Goal: Task Accomplishment & Management: Manage account settings

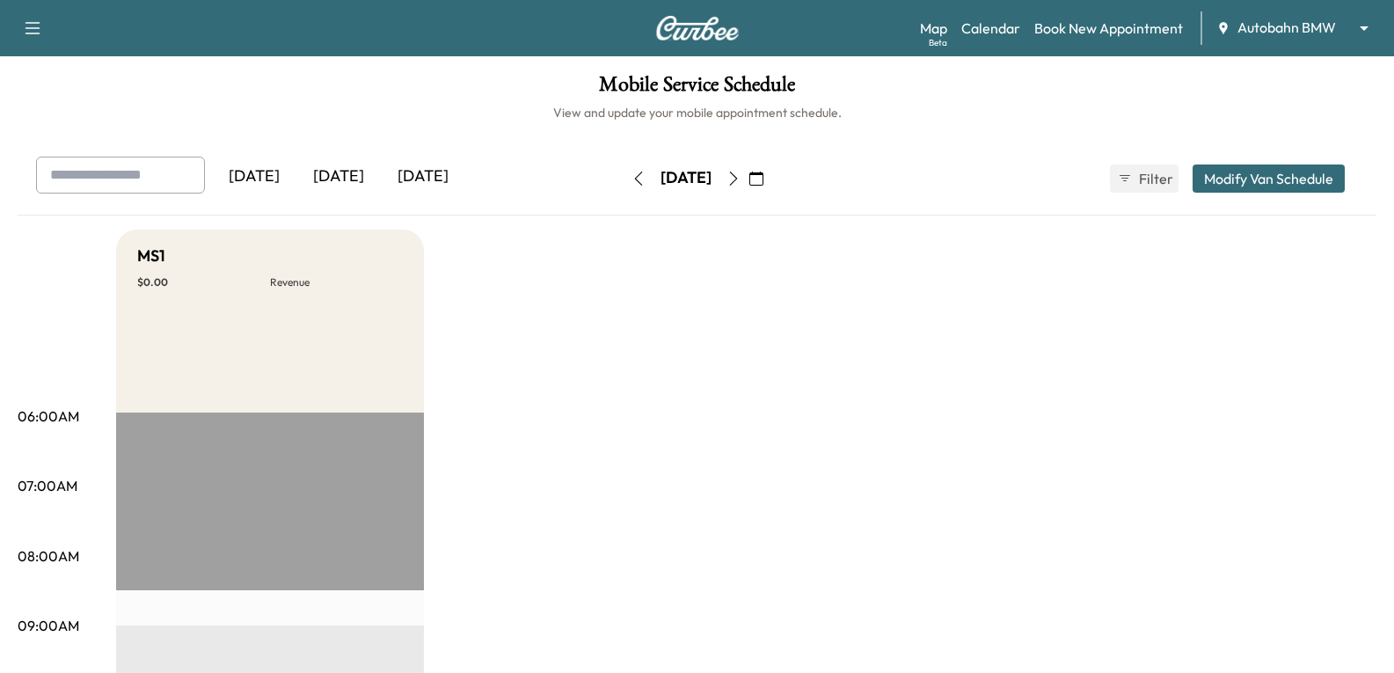
click at [1260, 31] on body "Support Log Out Map Beta Calendar Book New Appointment Autobahn BMW ******** ​ …" at bounding box center [697, 336] width 1394 height 673
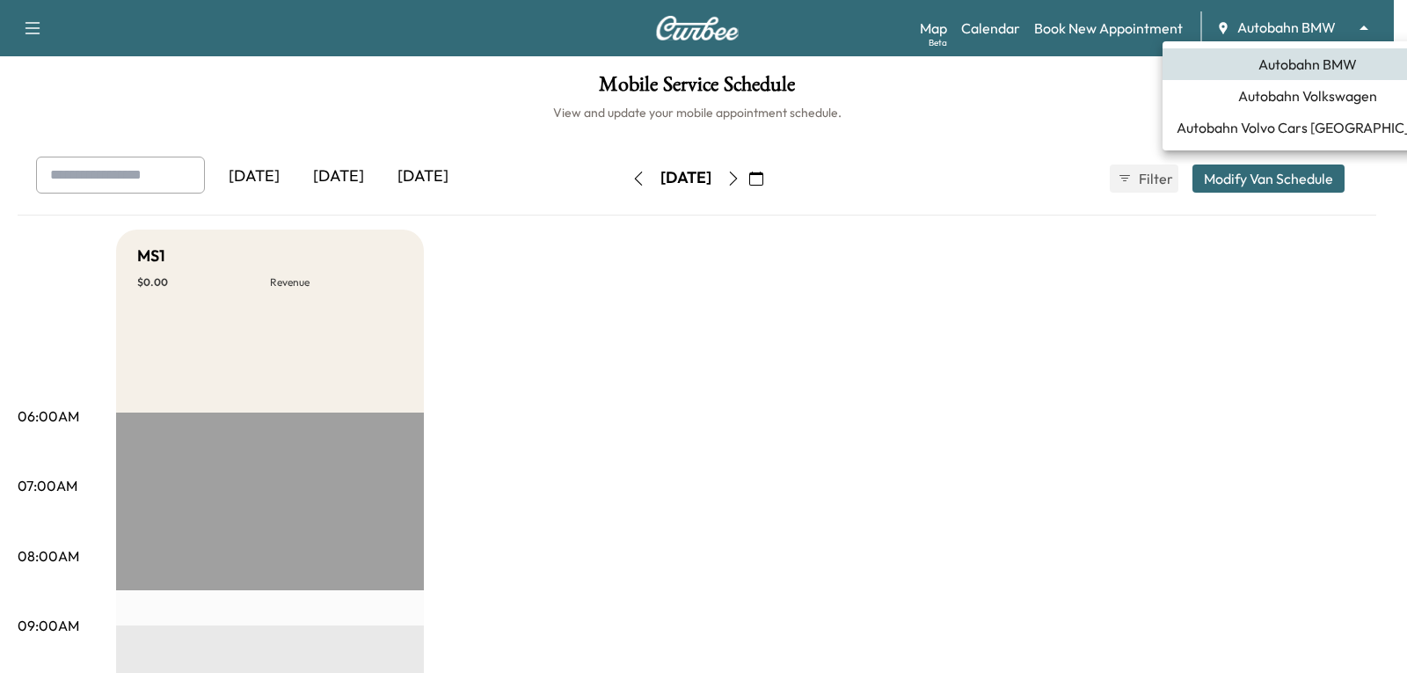
click at [1238, 98] on span "Autobahn Volkswagen" at bounding box center [1307, 95] width 139 height 21
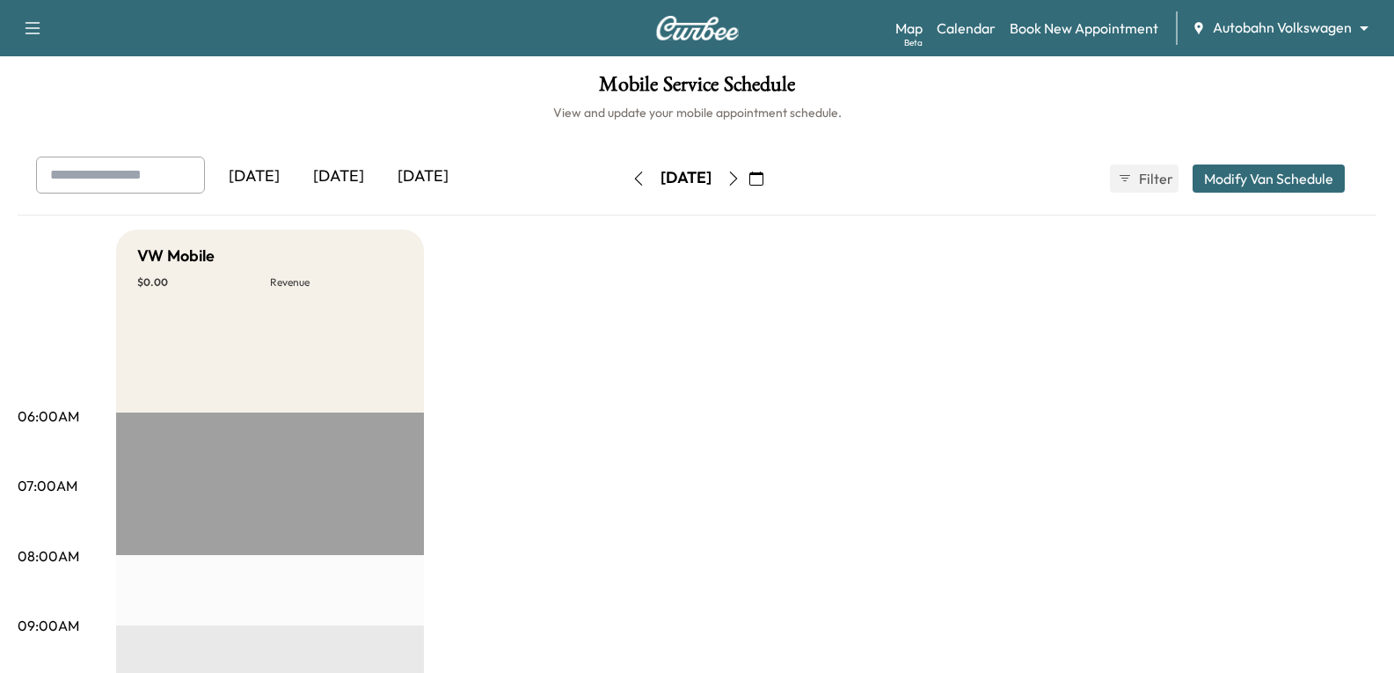
click at [737, 181] on icon "button" at bounding box center [733, 178] width 8 height 14
click at [763, 176] on icon "button" at bounding box center [756, 178] width 14 height 14
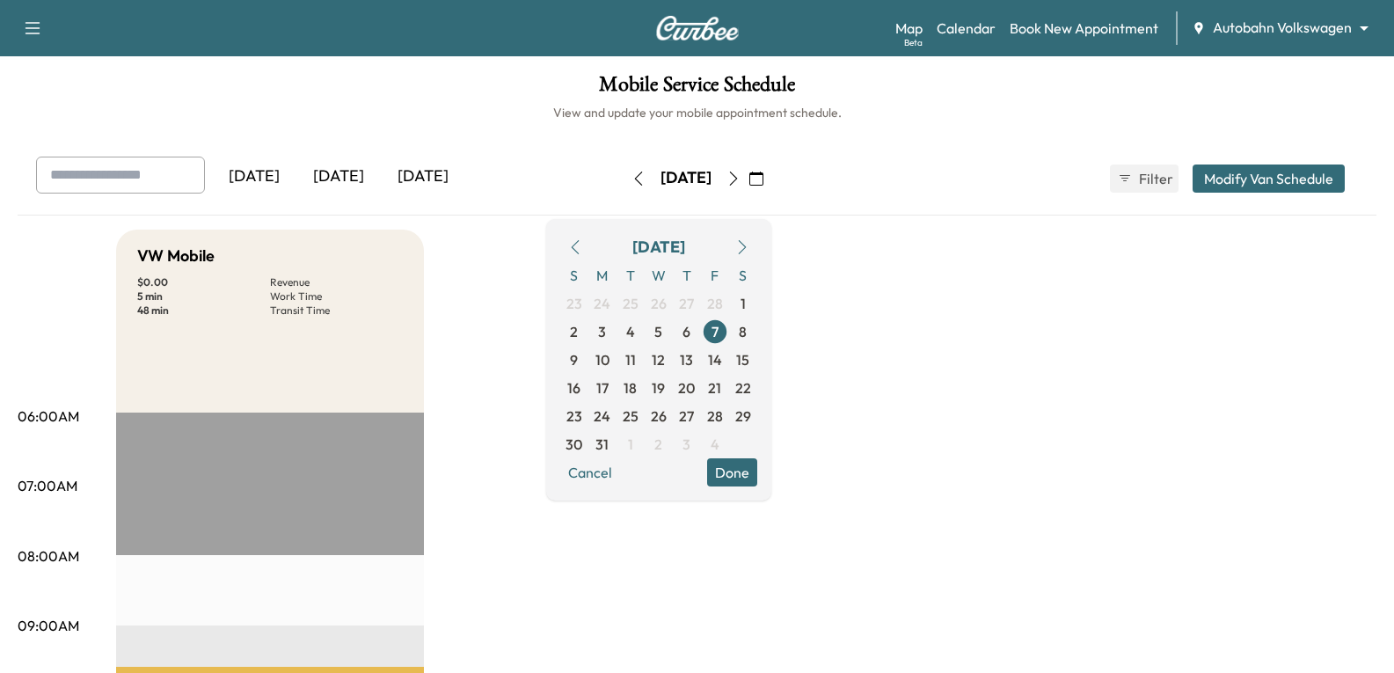
click at [749, 246] on icon "button" at bounding box center [742, 247] width 14 height 14
click at [749, 250] on icon "button" at bounding box center [742, 247] width 14 height 14
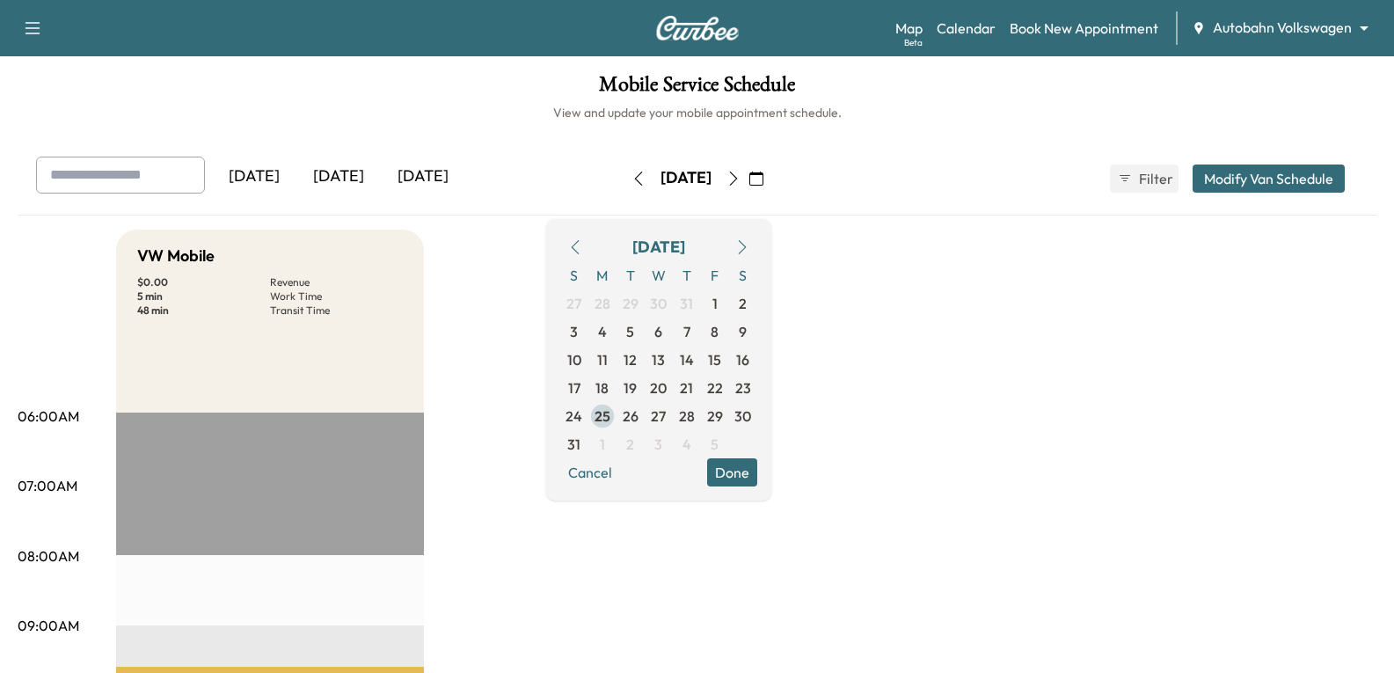
click at [610, 413] on span "25" at bounding box center [602, 415] width 16 height 21
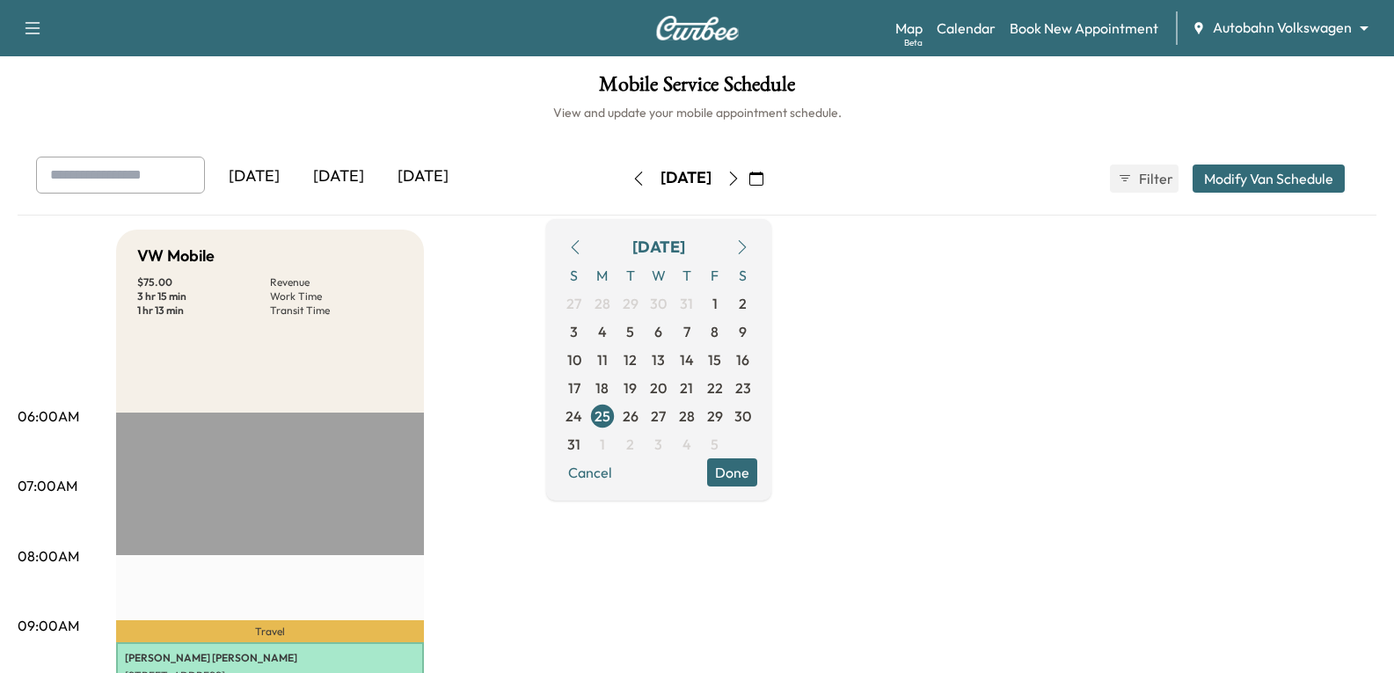
click at [757, 474] on button "Done" at bounding box center [732, 472] width 50 height 28
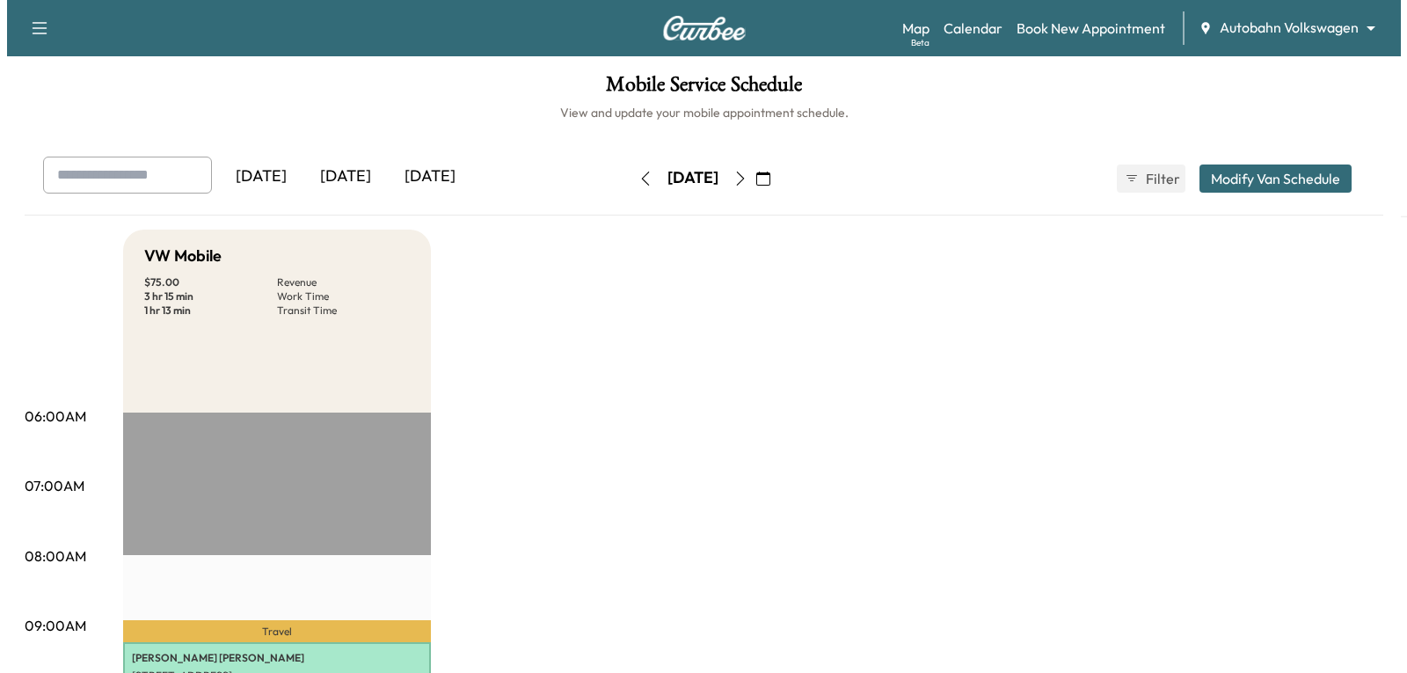
scroll to position [352, 0]
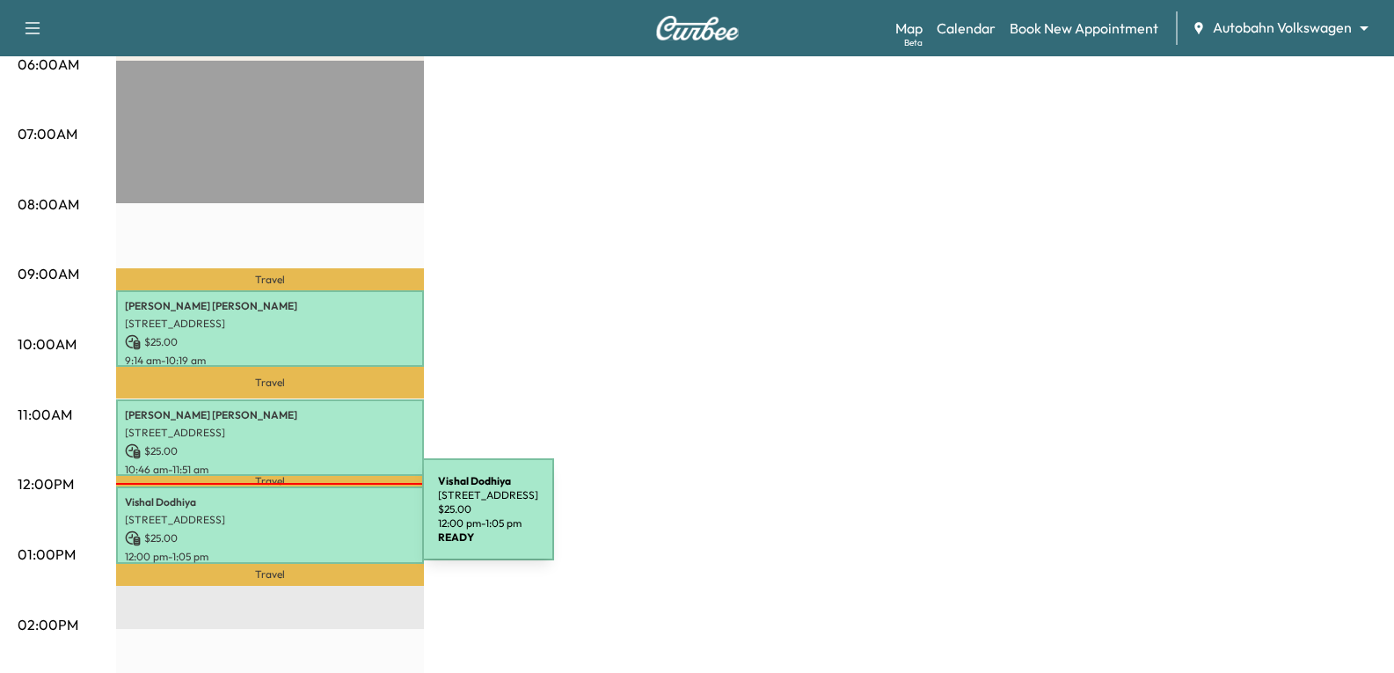
click at [290, 520] on p "[STREET_ADDRESS]" at bounding box center [270, 520] width 290 height 14
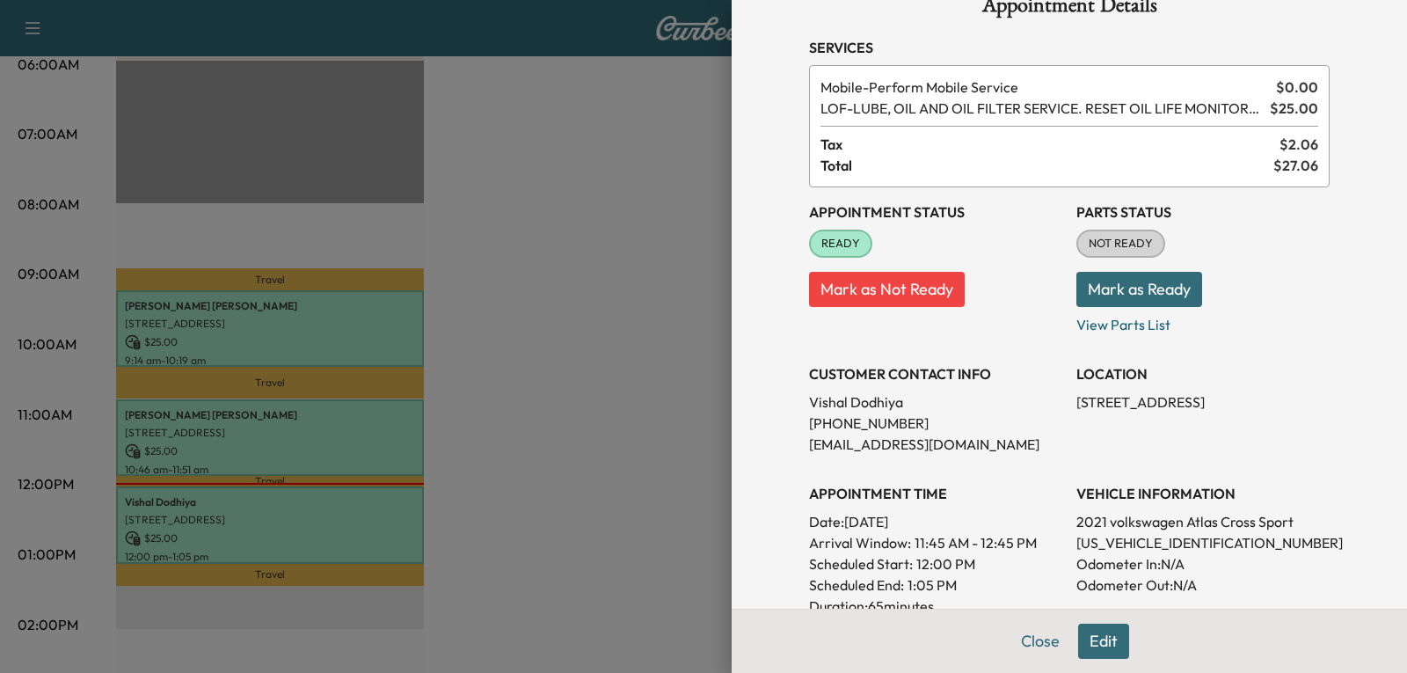
scroll to position [0, 0]
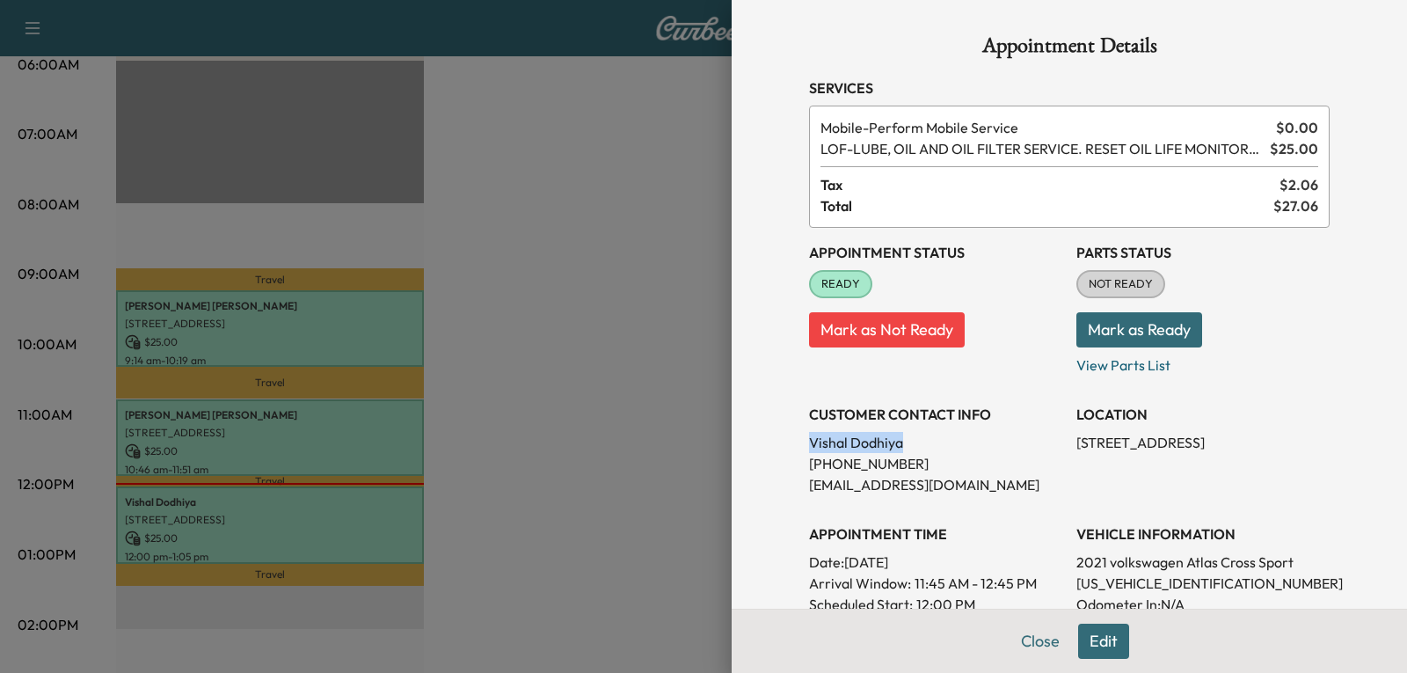
drag, startPoint x: 904, startPoint y: 444, endPoint x: 790, endPoint y: 438, distance: 114.5
click at [790, 438] on div "Appointment Details Services Mobile - Perform Mobile Service $ 0.00 LOF - LUBE,…" at bounding box center [1069, 560] width 563 height 1121
copy p "[PERSON_NAME]"
click at [867, 460] on p "[PHONE_NUMBER]" at bounding box center [935, 463] width 253 height 21
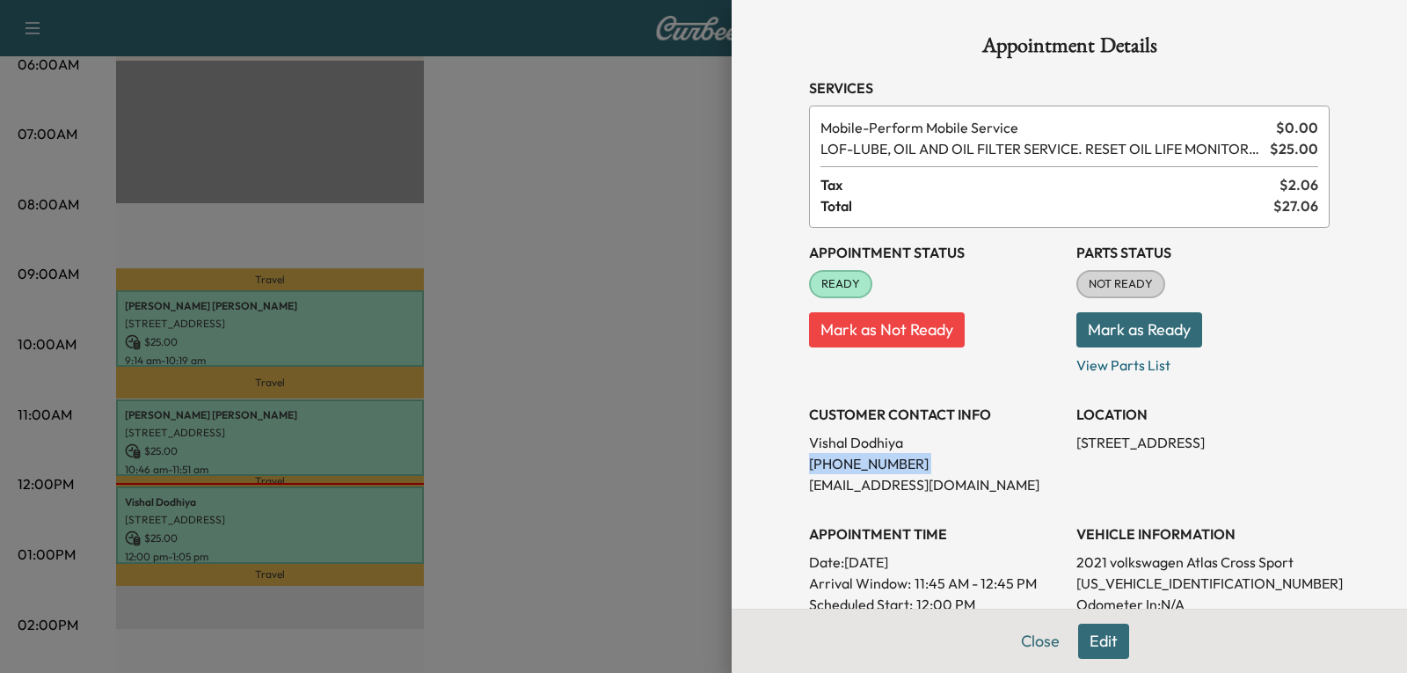
click at [867, 460] on p "[PHONE_NUMBER]" at bounding box center [935, 463] width 253 height 21
copy p "[PHONE_NUMBER]"
